Goal: Transaction & Acquisition: Purchase product/service

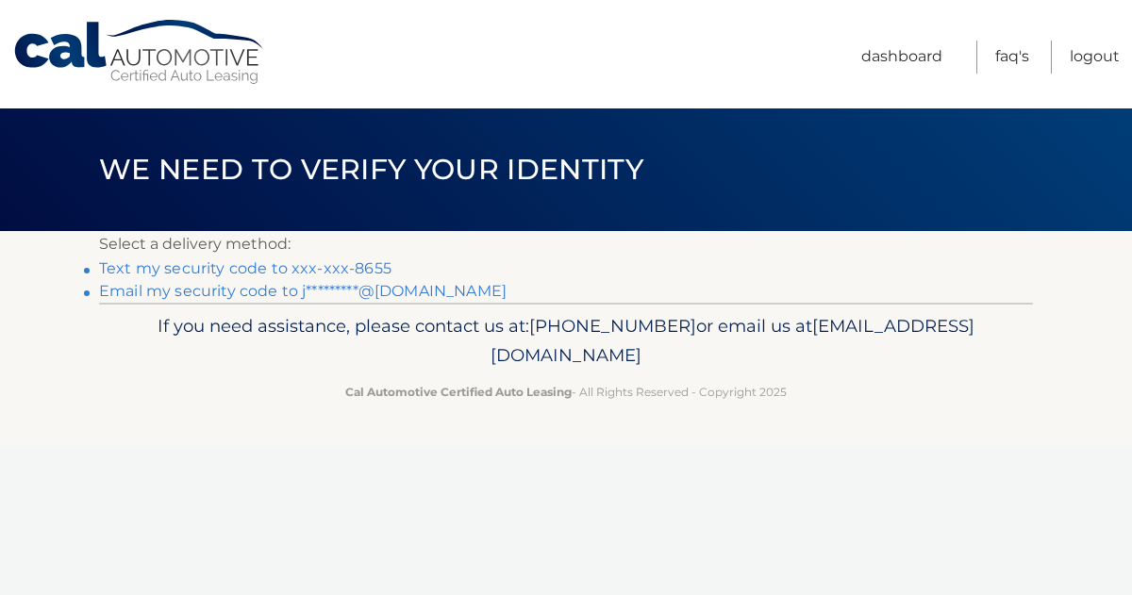
click at [164, 264] on link "Text my security code to xxx-xxx-8655" at bounding box center [245, 268] width 292 height 18
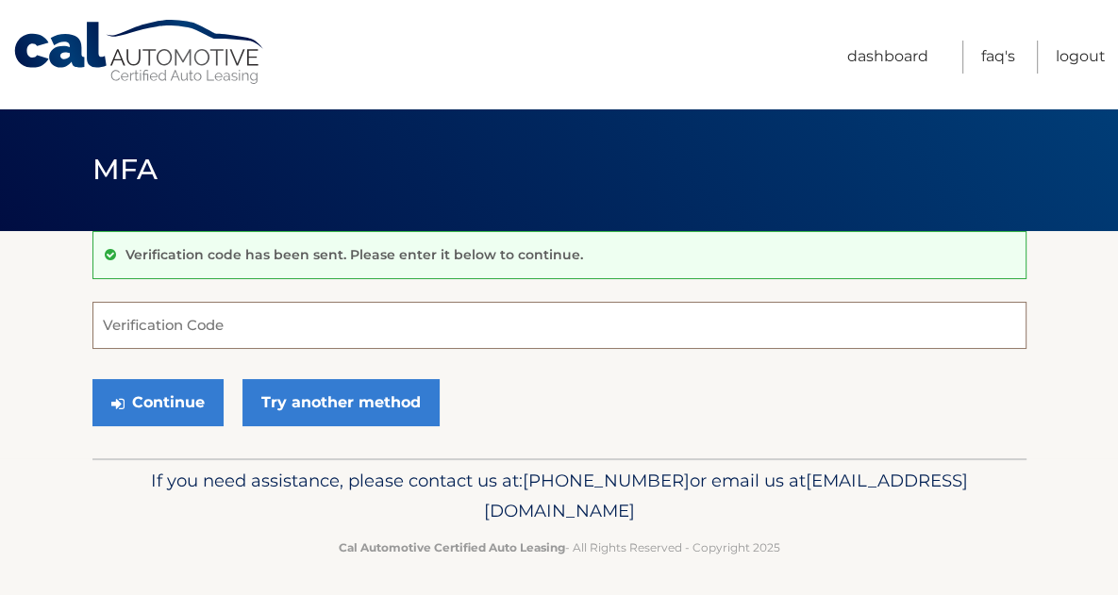
drag, startPoint x: 241, startPoint y: 306, endPoint x: 237, endPoint y: 315, distance: 10.2
click at [238, 312] on input "Verification Code" at bounding box center [559, 325] width 934 height 47
drag, startPoint x: 187, startPoint y: 331, endPoint x: 68, endPoint y: 358, distance: 121.8
click at [77, 354] on section "Verification code has been sent. Please enter it below to continue. 859779 Veri…" at bounding box center [559, 344] width 1118 height 227
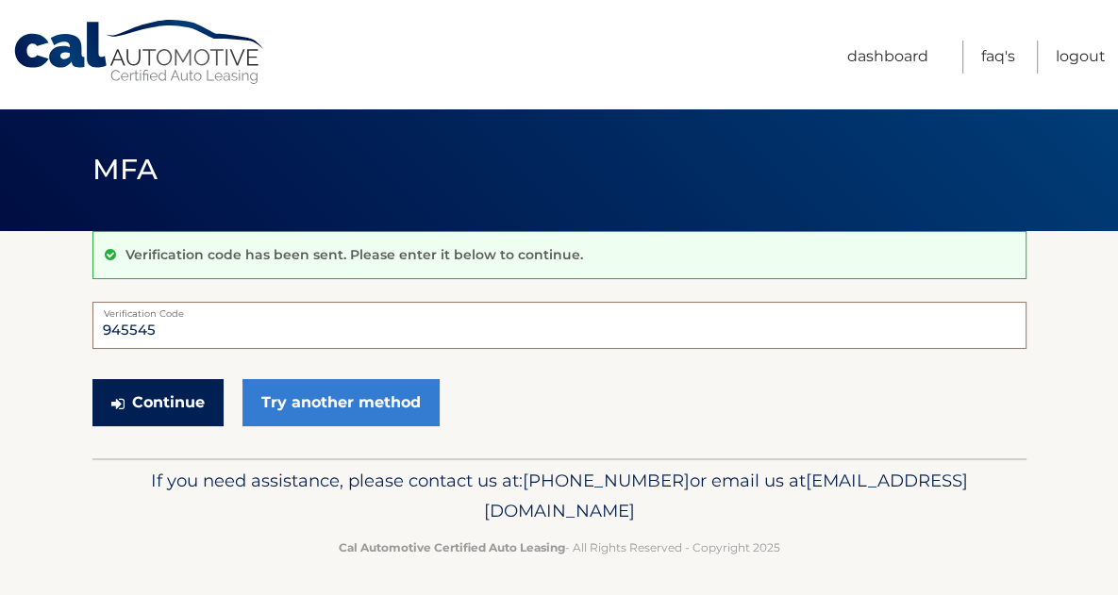
type input "945545"
click at [152, 410] on button "Continue" at bounding box center [157, 402] width 131 height 47
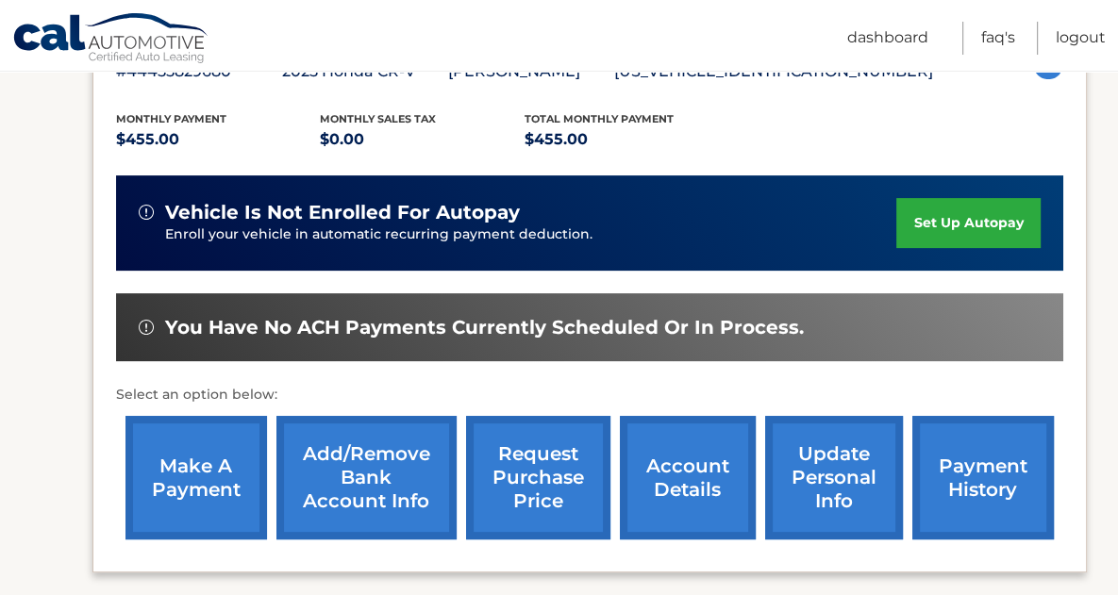
scroll to position [377, 0]
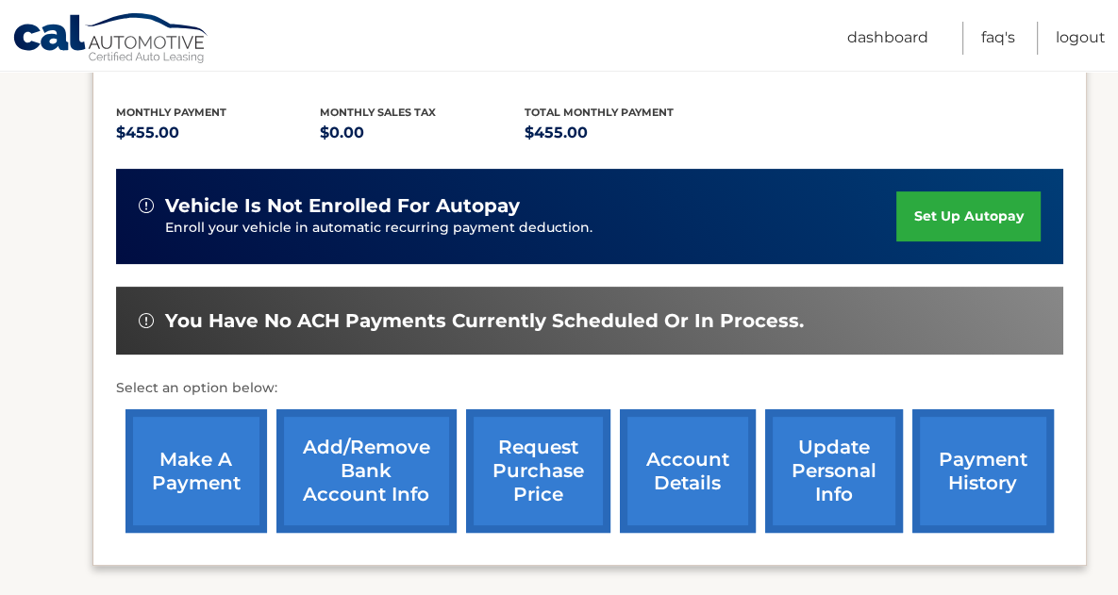
click at [201, 472] on link "make a payment" at bounding box center [196, 471] width 142 height 124
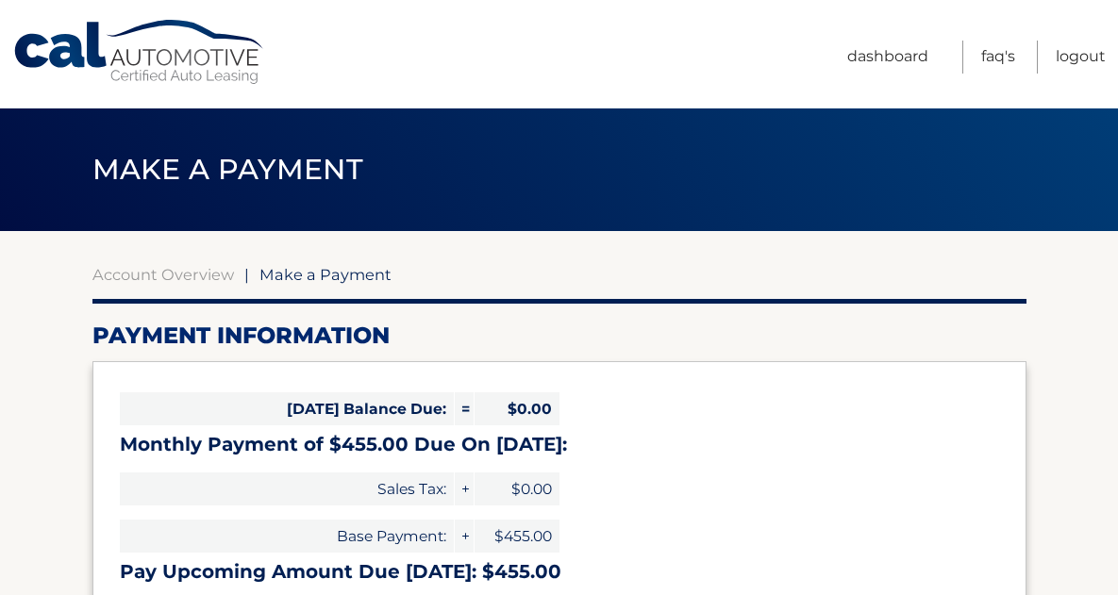
select select "ZDE0YzExYzYtYzZlZC00NmEyLWJjMjMtNDRiNzIzNTg2ZWU3"
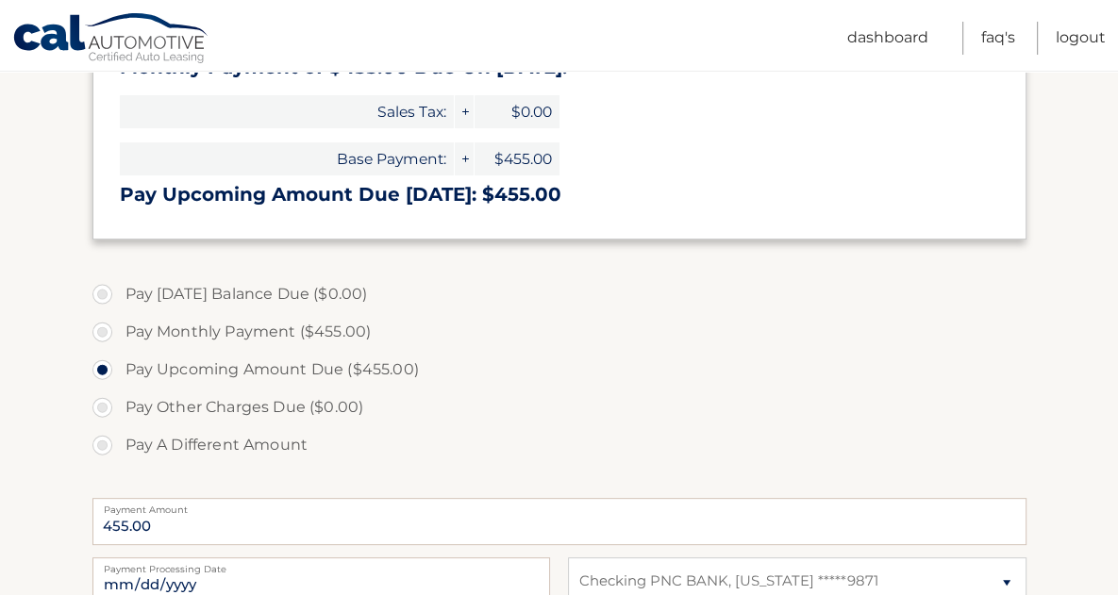
scroll to position [566, 0]
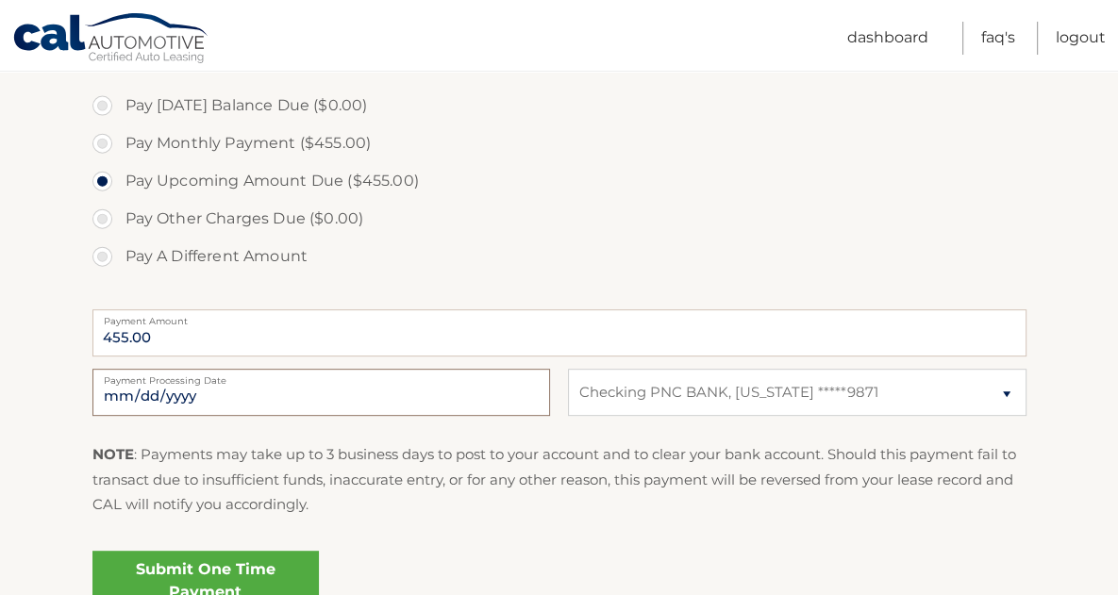
click at [535, 391] on input "2025-10-10" at bounding box center [321, 392] width 458 height 47
type input "2025-10-17"
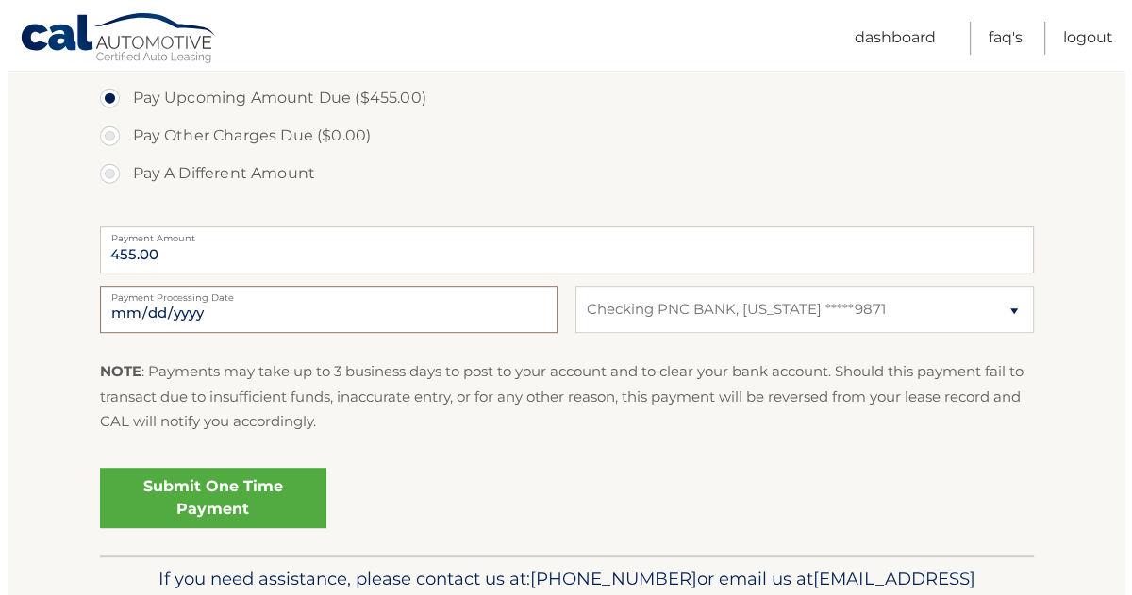
scroll to position [660, 0]
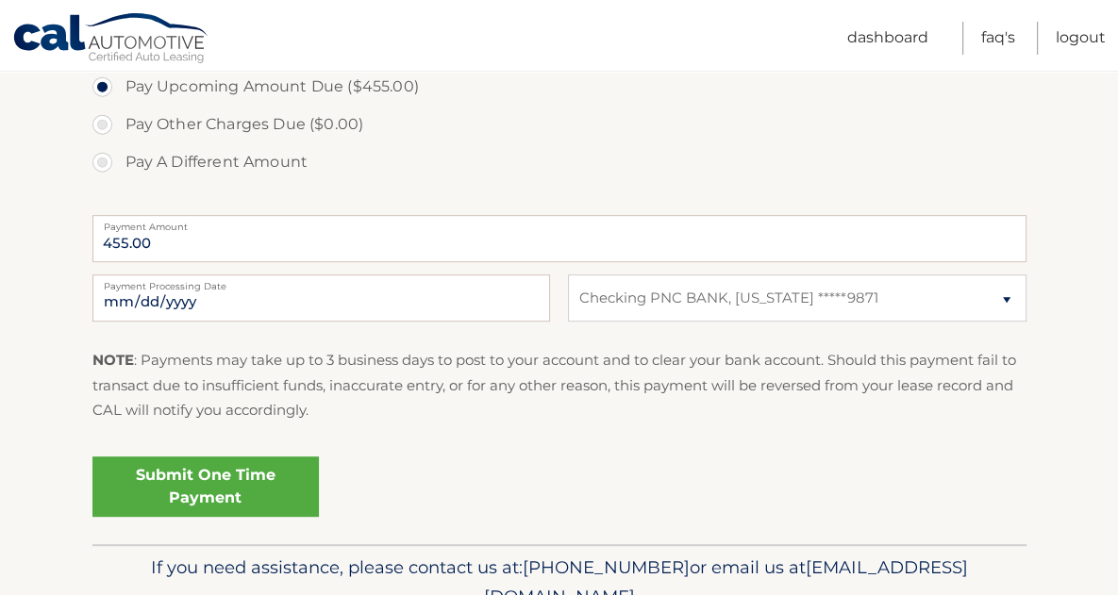
click at [215, 490] on link "Submit One Time Payment" at bounding box center [205, 487] width 226 height 60
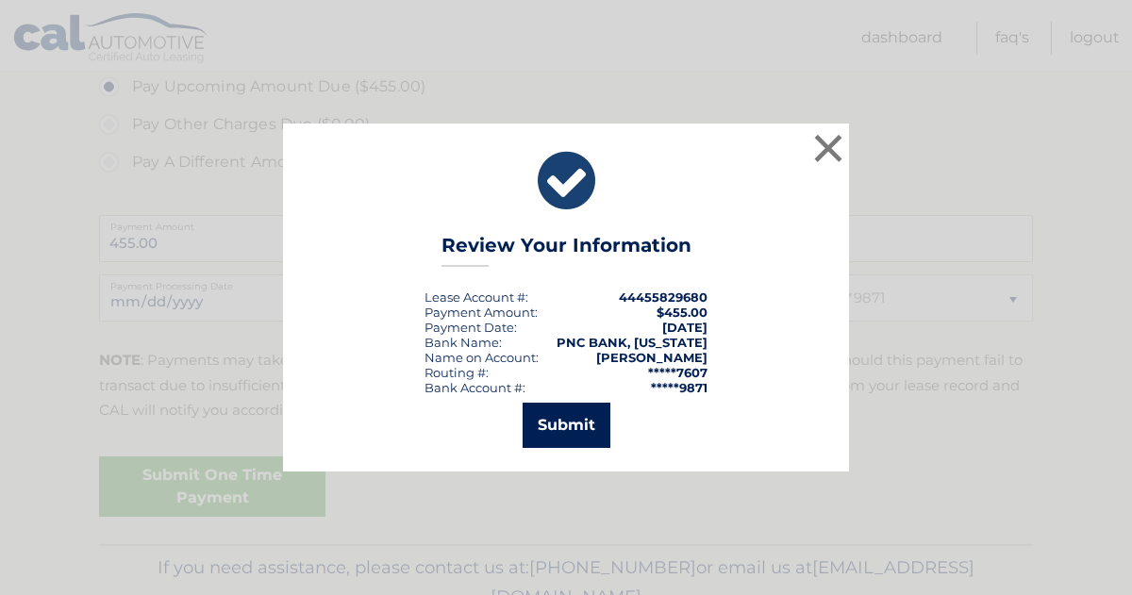
click at [557, 431] on button "Submit" at bounding box center [567, 425] width 88 height 45
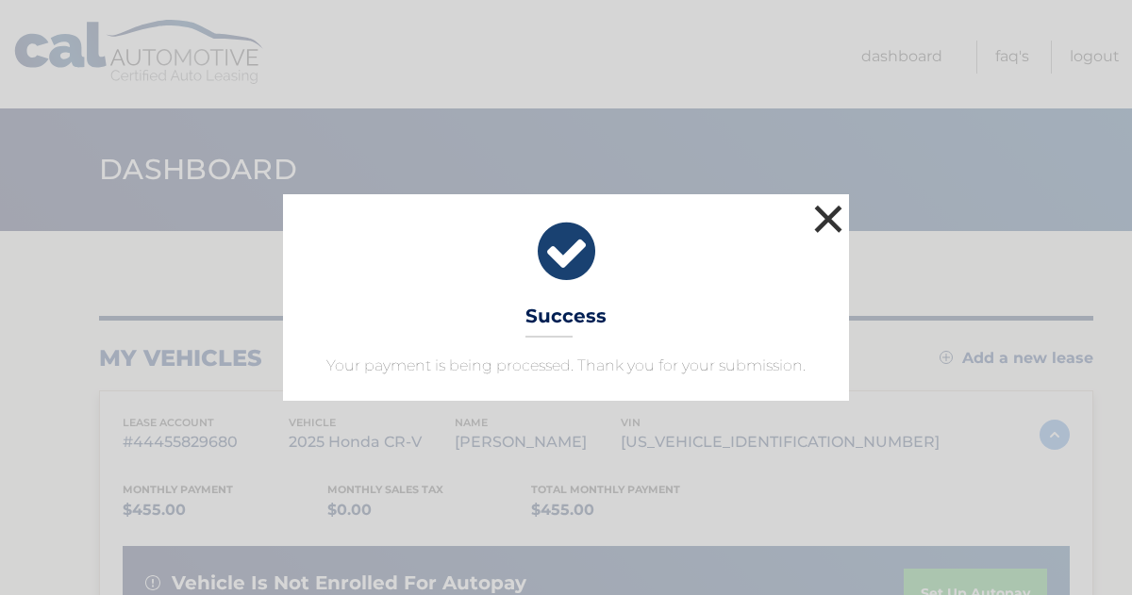
drag, startPoint x: 835, startPoint y: 214, endPoint x: 823, endPoint y: 216, distance: 12.4
click at [834, 214] on button "×" at bounding box center [828, 219] width 38 height 38
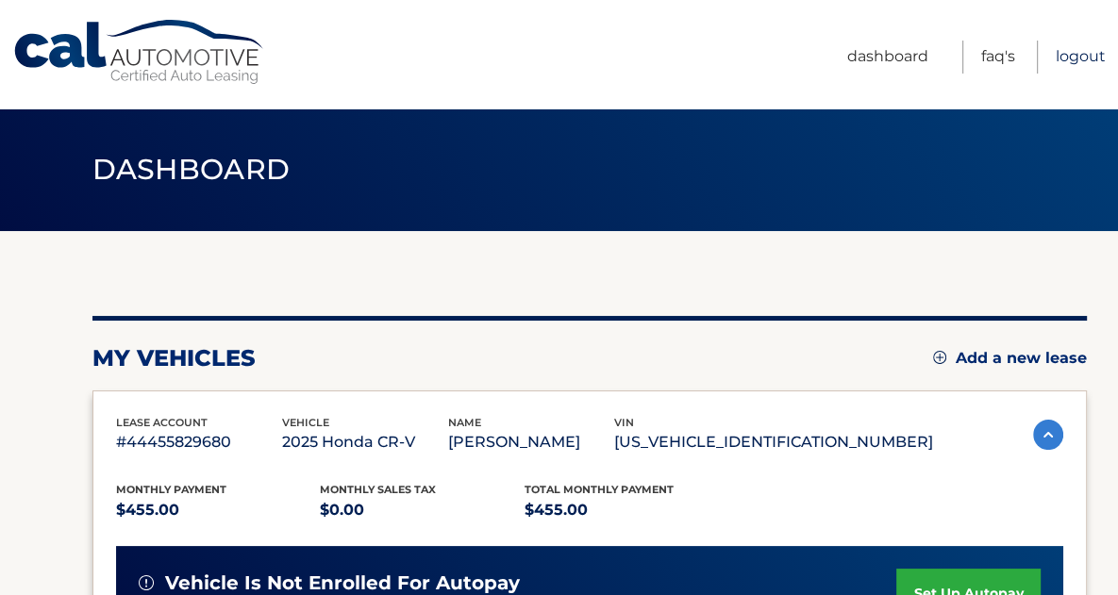
click at [1076, 60] on link "Logout" at bounding box center [1081, 57] width 50 height 33
